Goal: Information Seeking & Learning: Learn about a topic

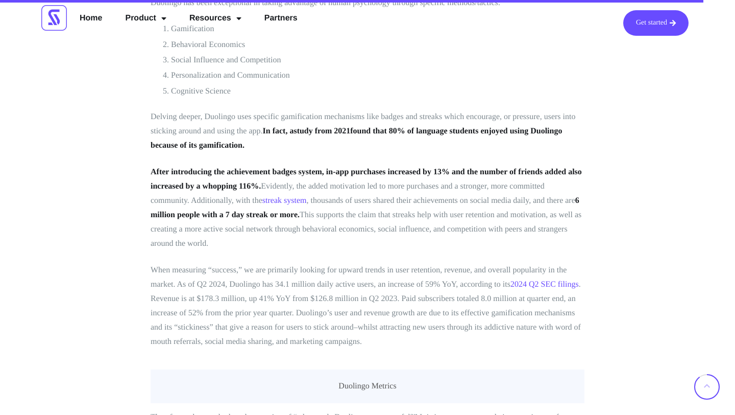
scroll to position [3915, 0]
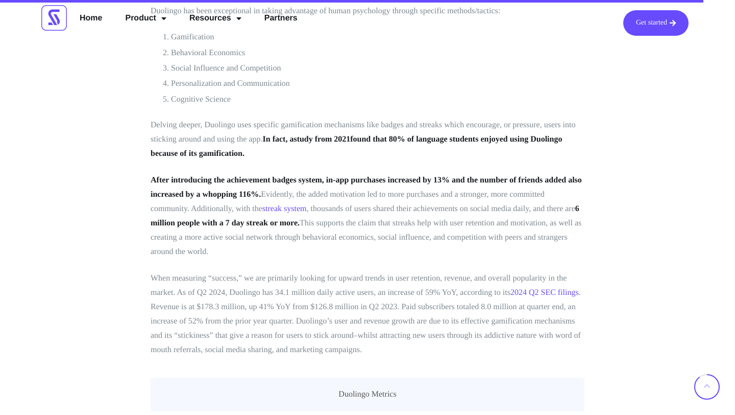
click at [272, 135] on strong "In fact, a" at bounding box center [278, 139] width 31 height 9
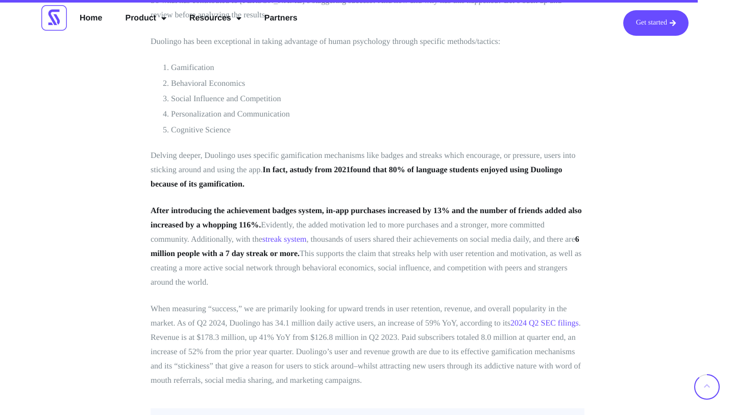
scroll to position [3874, 0]
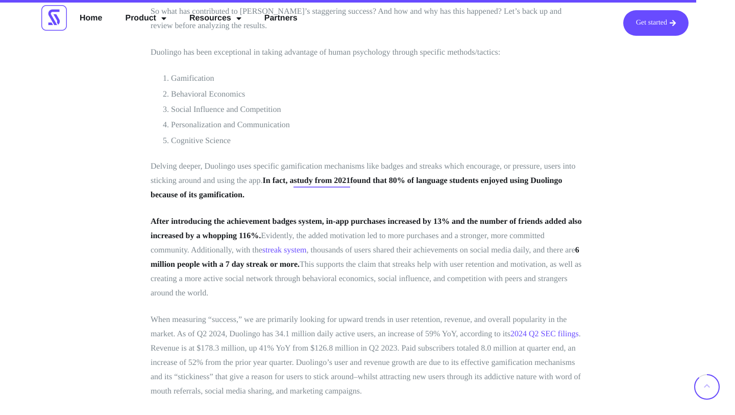
click at [333, 176] on strong "study from 2021" at bounding box center [322, 180] width 57 height 9
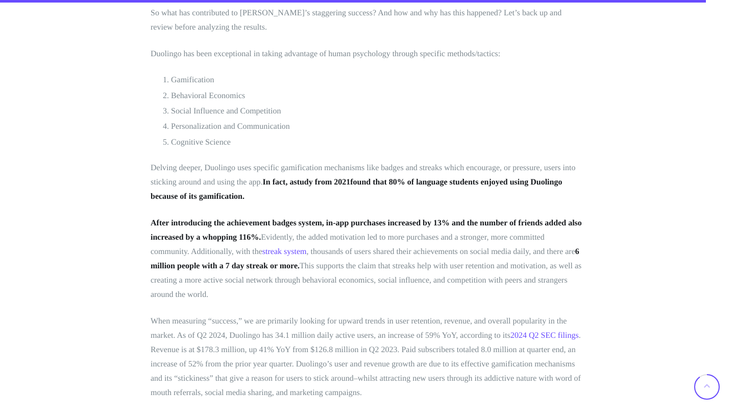
scroll to position [3874, 0]
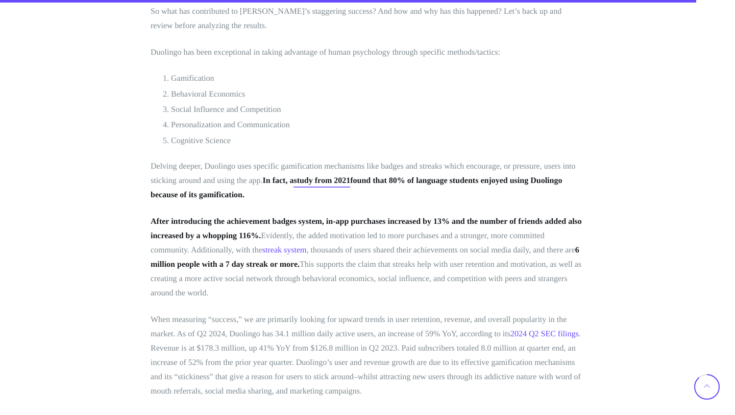
click at [350, 176] on strong "study from 2021" at bounding box center [322, 180] width 57 height 9
